Goal: Navigation & Orientation: Understand site structure

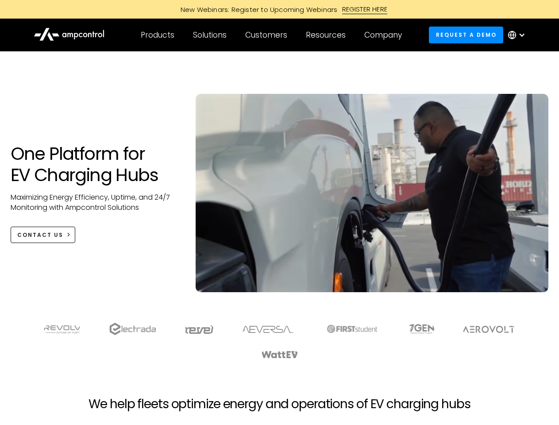
click at [272, 35] on div "Customers" at bounding box center [266, 35] width 42 height 10
click at [157, 35] on div "Products" at bounding box center [158, 35] width 34 height 10
click at [210, 35] on div "Solutions" at bounding box center [210, 35] width 34 height 10
click at [268, 35] on div "Customers" at bounding box center [266, 35] width 42 height 10
click at [328, 35] on div "Resources" at bounding box center [326, 35] width 40 height 10
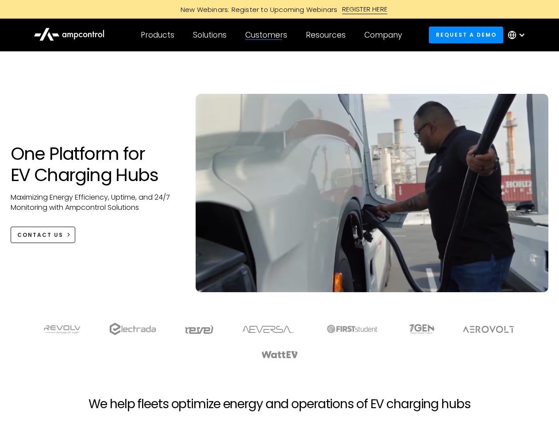
click at [386, 35] on div "Company" at bounding box center [383, 35] width 38 height 10
click at [519, 35] on div at bounding box center [522, 34] width 7 height 7
